Goal: Information Seeking & Learning: Check status

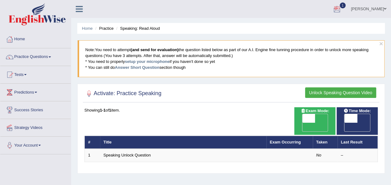
click at [342, 7] on div at bounding box center [337, 9] width 9 height 9
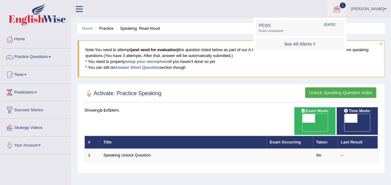
click at [383, 43] on blockquote "Note: You need to attempt (and send for evaluation) the question listed below a…" at bounding box center [231, 58] width 307 height 37
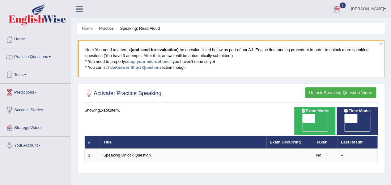
click at [383, 43] on blockquote "Note: You need to attempt (and send for evaluation) the question listed below a…" at bounding box center [231, 58] width 307 height 37
click at [380, 41] on button "×" at bounding box center [382, 43] width 4 height 6
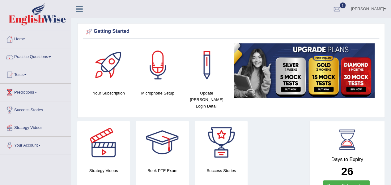
click at [51, 56] on span at bounding box center [50, 56] width 2 height 1
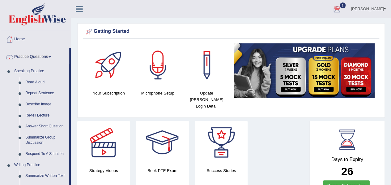
click at [342, 10] on div at bounding box center [337, 9] width 9 height 9
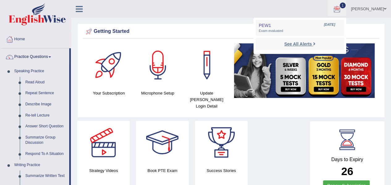
click at [312, 44] on strong "See All Alerts" at bounding box center [298, 43] width 28 height 5
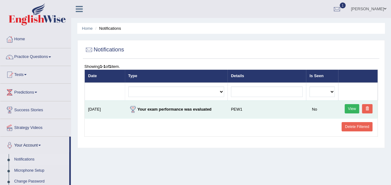
click at [354, 109] on link "View" at bounding box center [352, 108] width 15 height 9
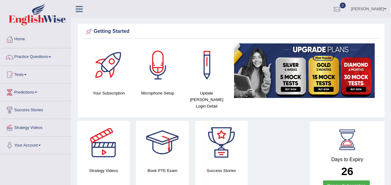
click at [27, 75] on span at bounding box center [25, 74] width 2 height 1
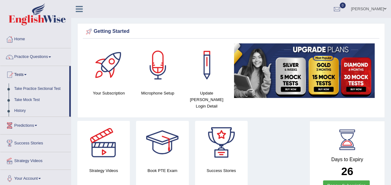
click at [36, 125] on link "Predictions" at bounding box center [35, 124] width 71 height 15
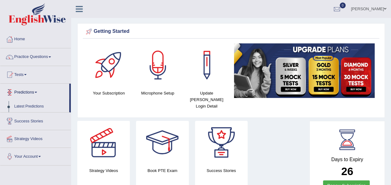
click at [35, 89] on link "Predictions" at bounding box center [34, 91] width 69 height 15
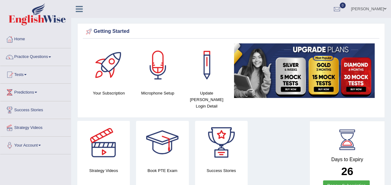
click at [35, 89] on link "Predictions" at bounding box center [35, 91] width 71 height 15
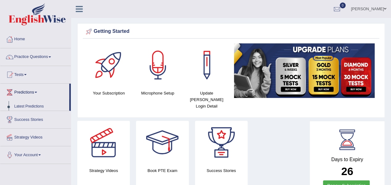
click at [35, 89] on link "Predictions" at bounding box center [34, 91] width 69 height 15
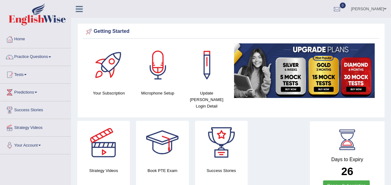
click at [49, 57] on link "Practice Questions" at bounding box center [35, 55] width 71 height 15
